Goal: Information Seeking & Learning: Learn about a topic

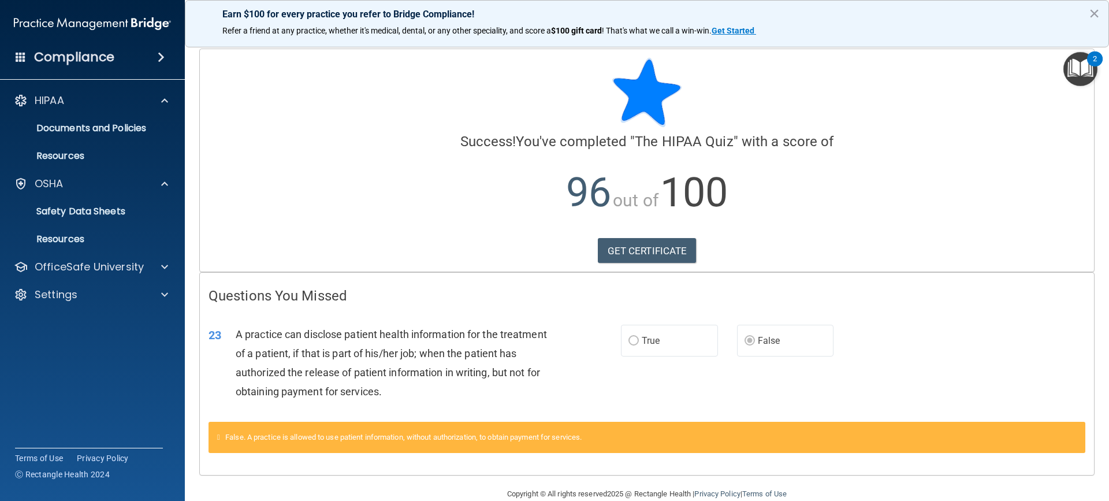
scroll to position [21, 0]
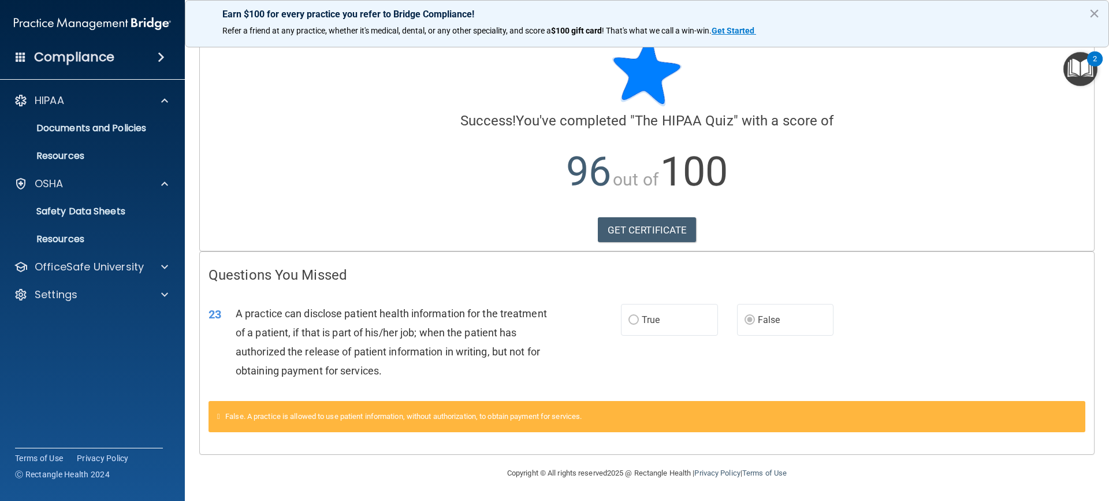
click at [642, 321] on span "True" at bounding box center [651, 319] width 18 height 11
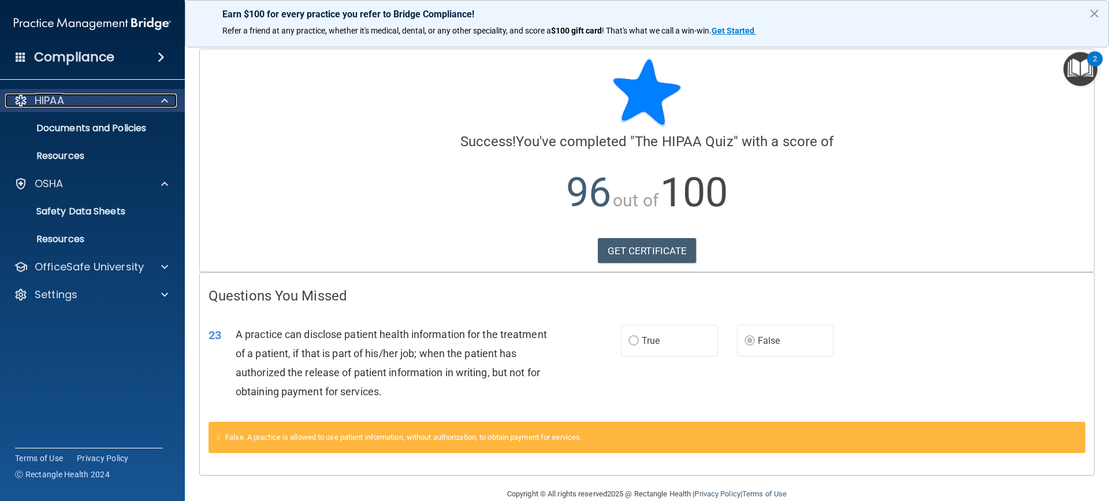
click at [159, 102] on div at bounding box center [162, 101] width 29 height 14
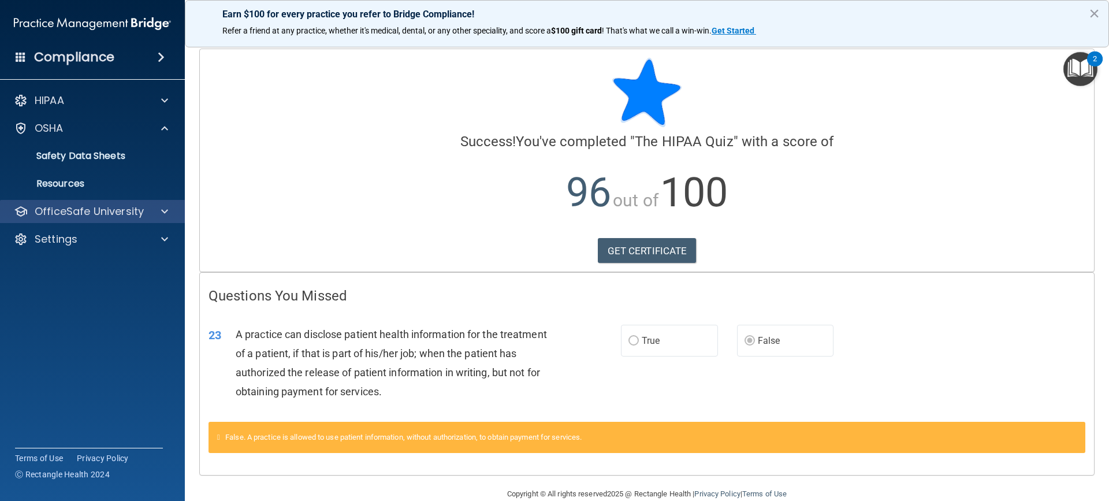
click at [157, 203] on div "OfficeSafe University" at bounding box center [92, 211] width 185 height 23
click at [155, 214] on div at bounding box center [162, 211] width 29 height 14
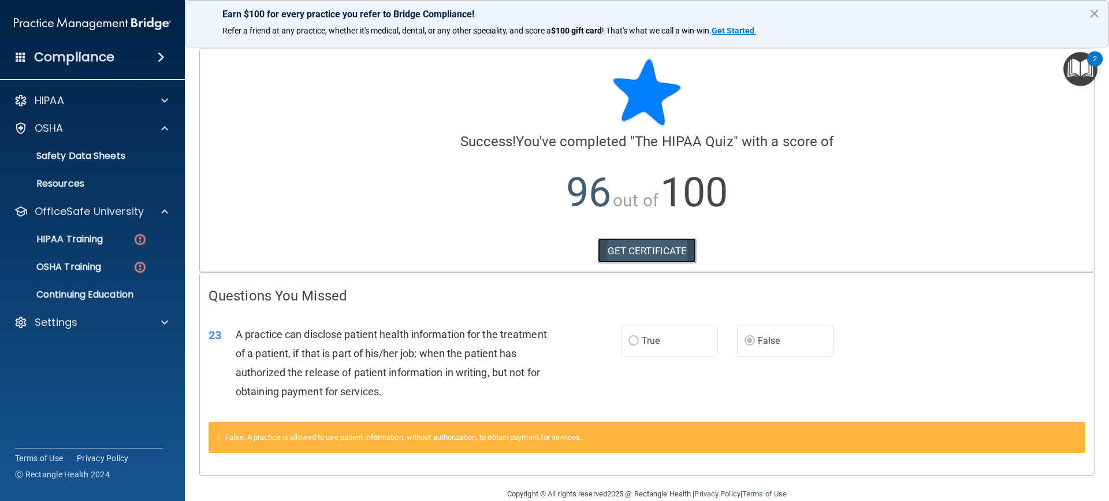
click at [619, 248] on link "GET CERTIFICATE" at bounding box center [647, 250] width 99 height 25
click at [1086, 71] on img "Open Resource Center, 2 new notifications" at bounding box center [1080, 69] width 34 height 34
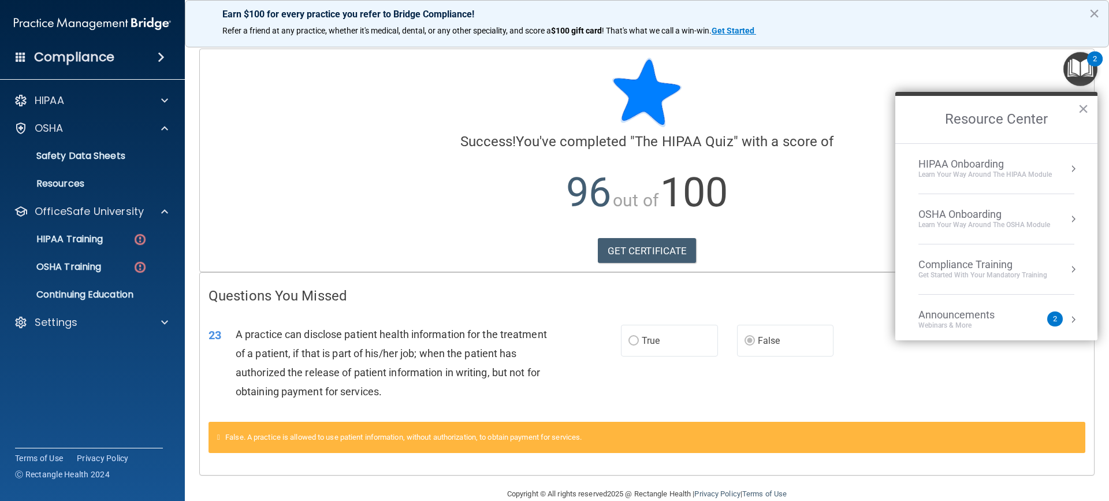
click at [999, 174] on div "Learn Your Way around the HIPAA module" at bounding box center [984, 175] width 133 height 10
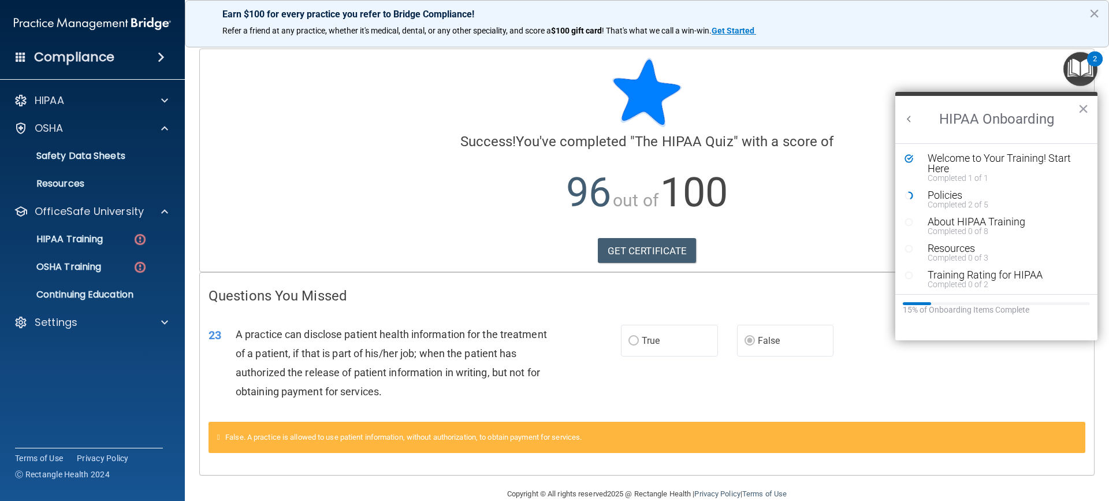
scroll to position [21, 0]
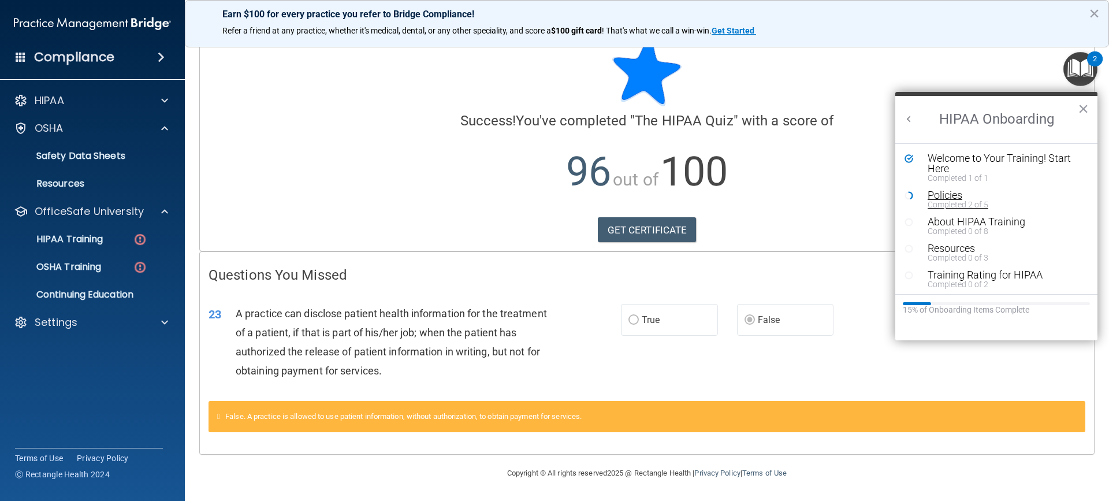
click at [932, 192] on div "Policies" at bounding box center [1000, 195] width 146 height 10
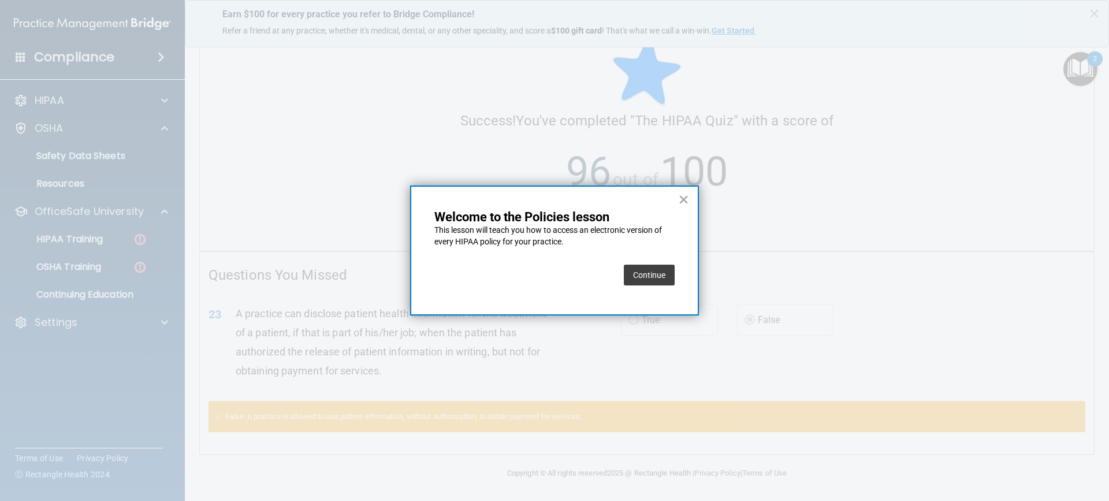
click at [664, 270] on button "Continue" at bounding box center [649, 275] width 51 height 21
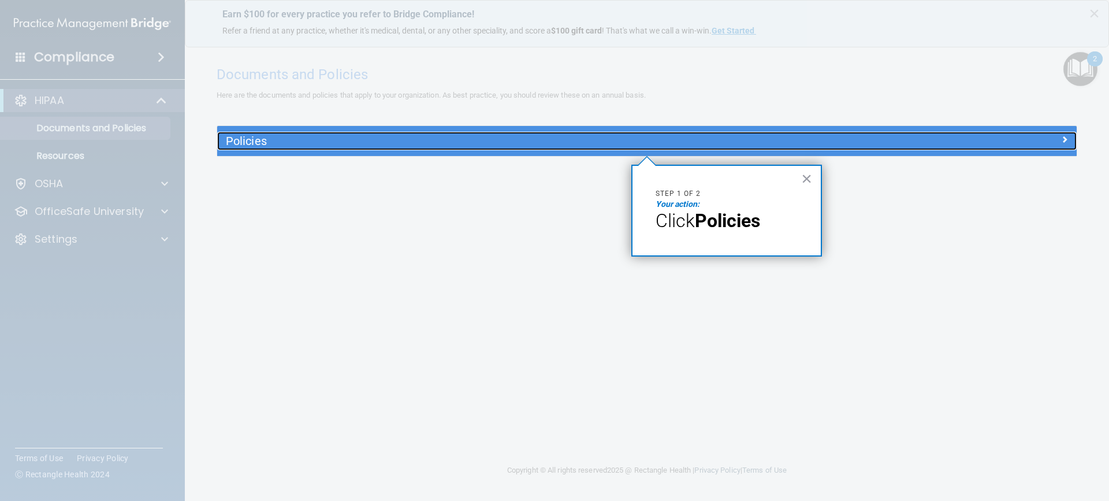
click at [725, 146] on h5 "Policies" at bounding box center [539, 141] width 627 height 13
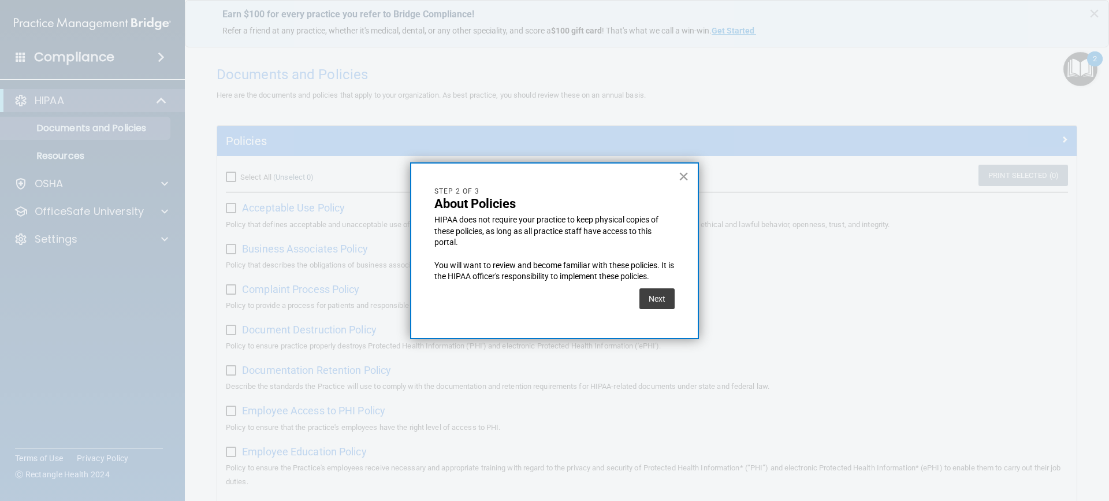
click at [687, 178] on button "×" at bounding box center [683, 176] width 11 height 18
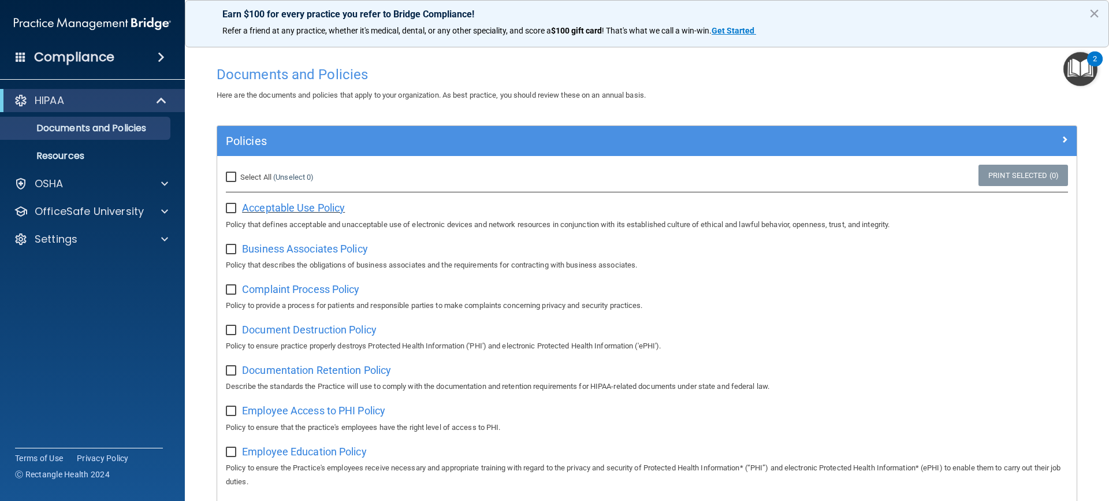
click at [306, 205] on span "Acceptable Use Policy" at bounding box center [293, 208] width 103 height 12
